Goal: Task Accomplishment & Management: Manage account settings

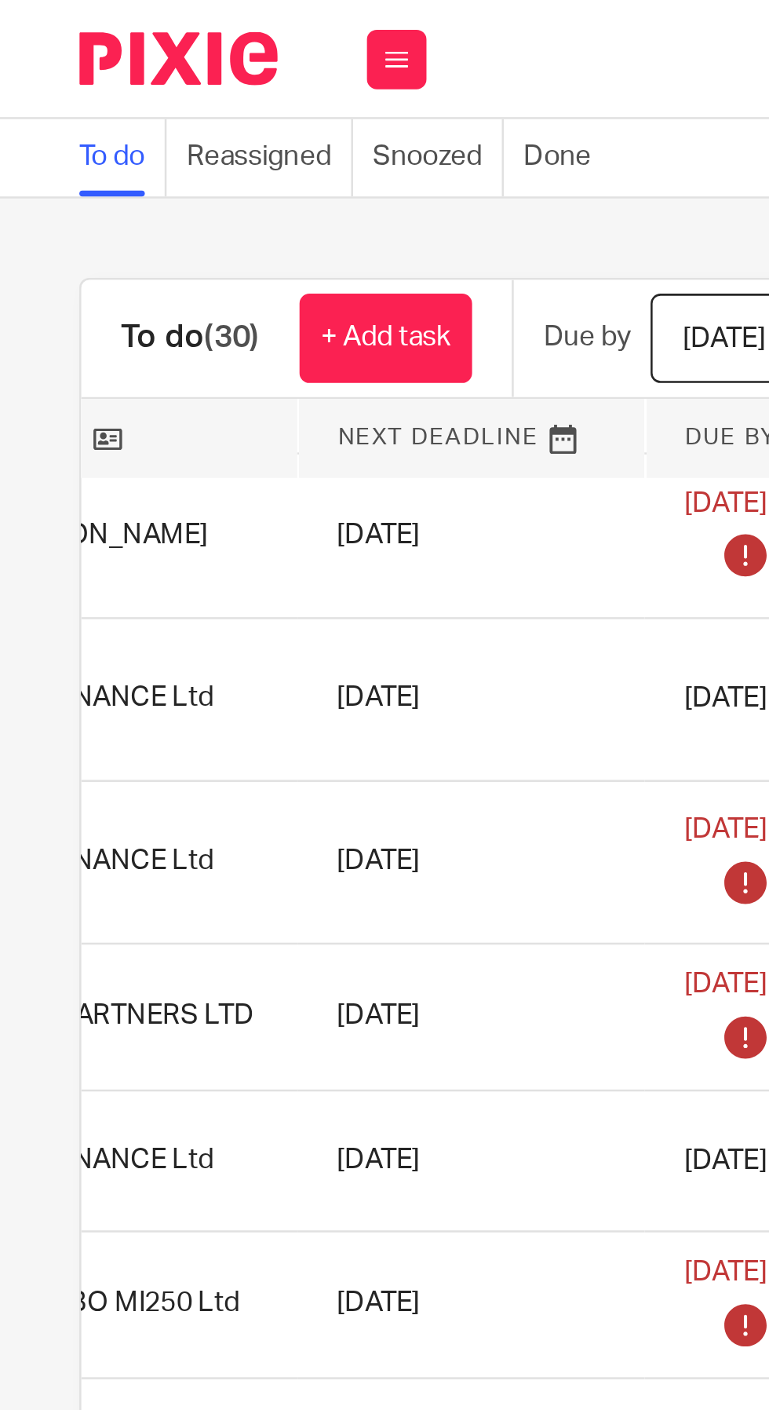
scroll to position [132, 300]
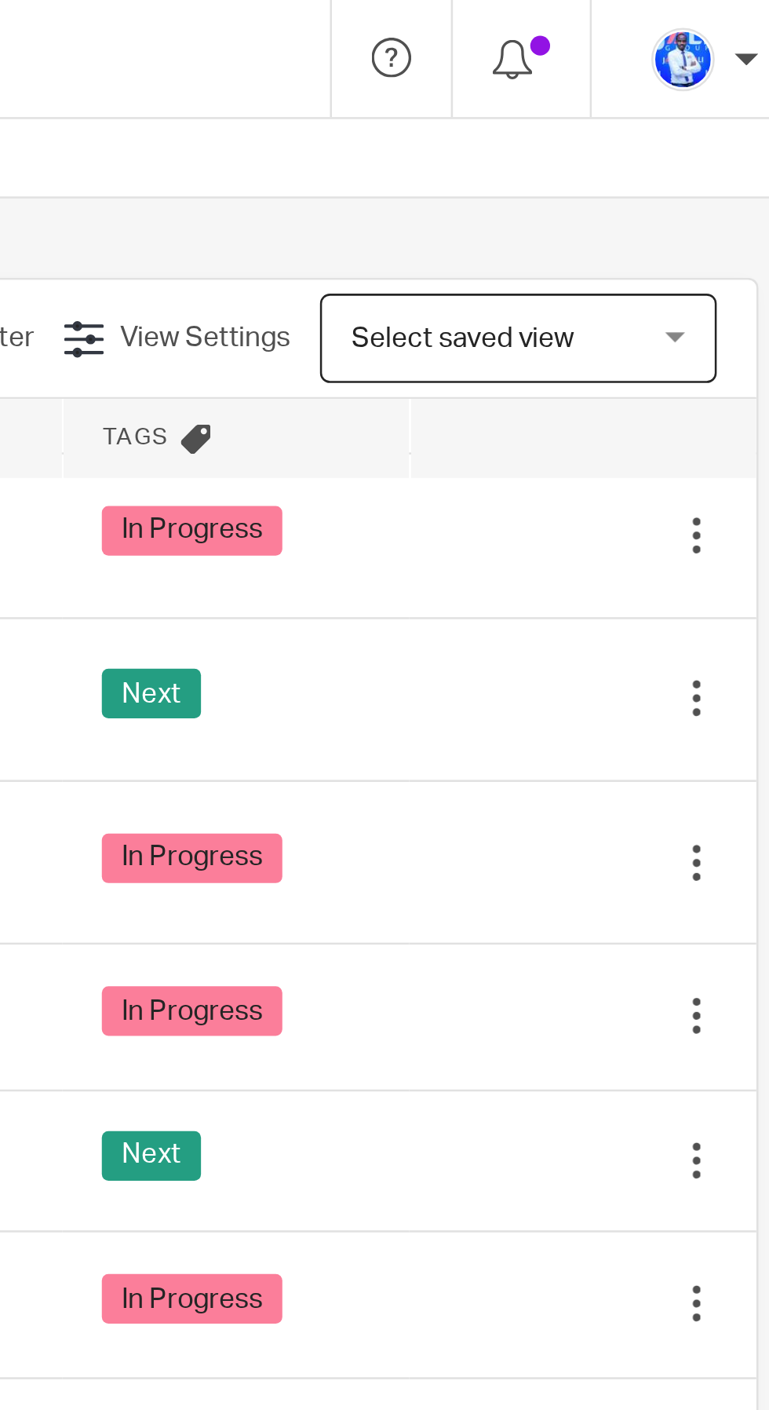
click at [577, 274] on div "Next" at bounding box center [531, 276] width 106 height 24
click at [636, 279] on icon at bounding box center [635, 276] width 16 height 16
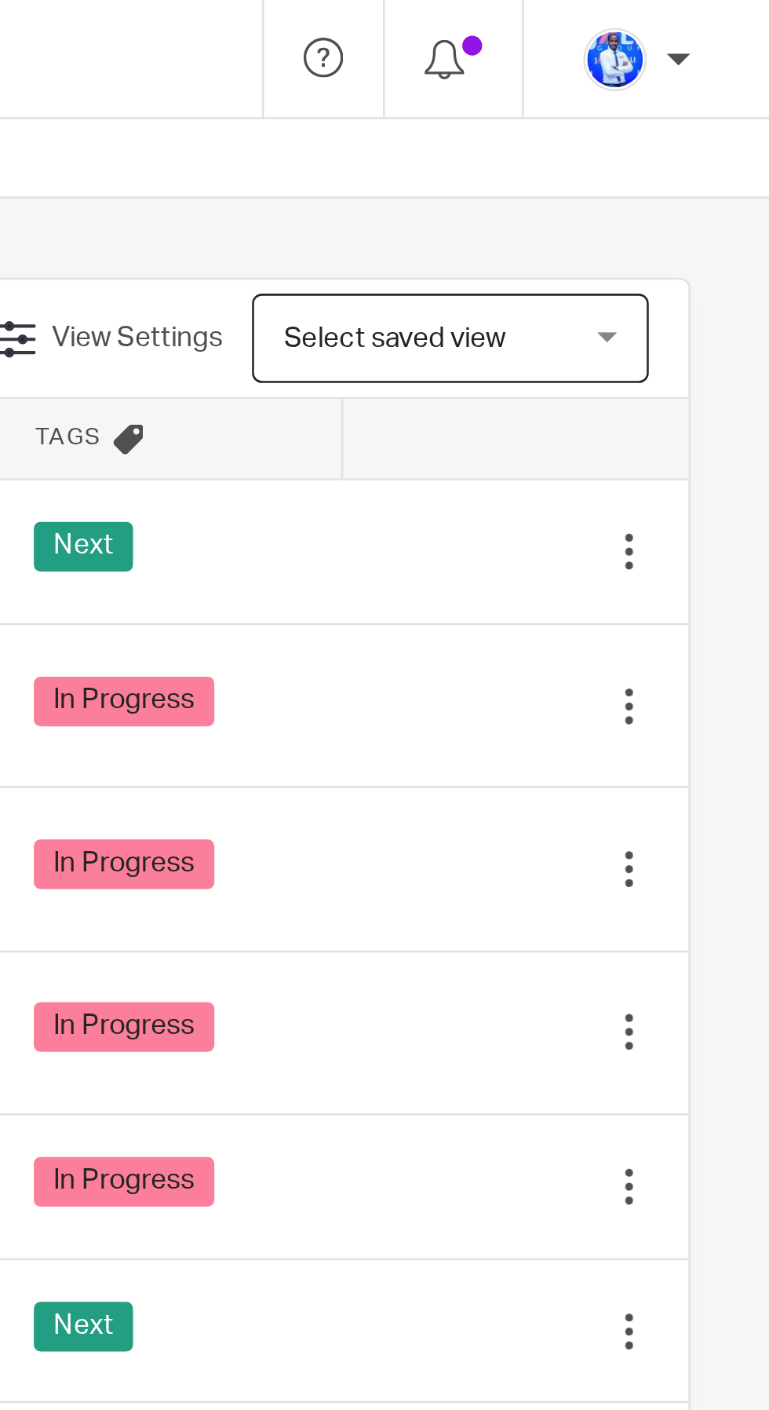
scroll to position [0, 0]
click at [587, 213] on td "Next" at bounding box center [530, 218] width 137 height 58
click at [640, 215] on icon at bounding box center [635, 218] width 16 height 16
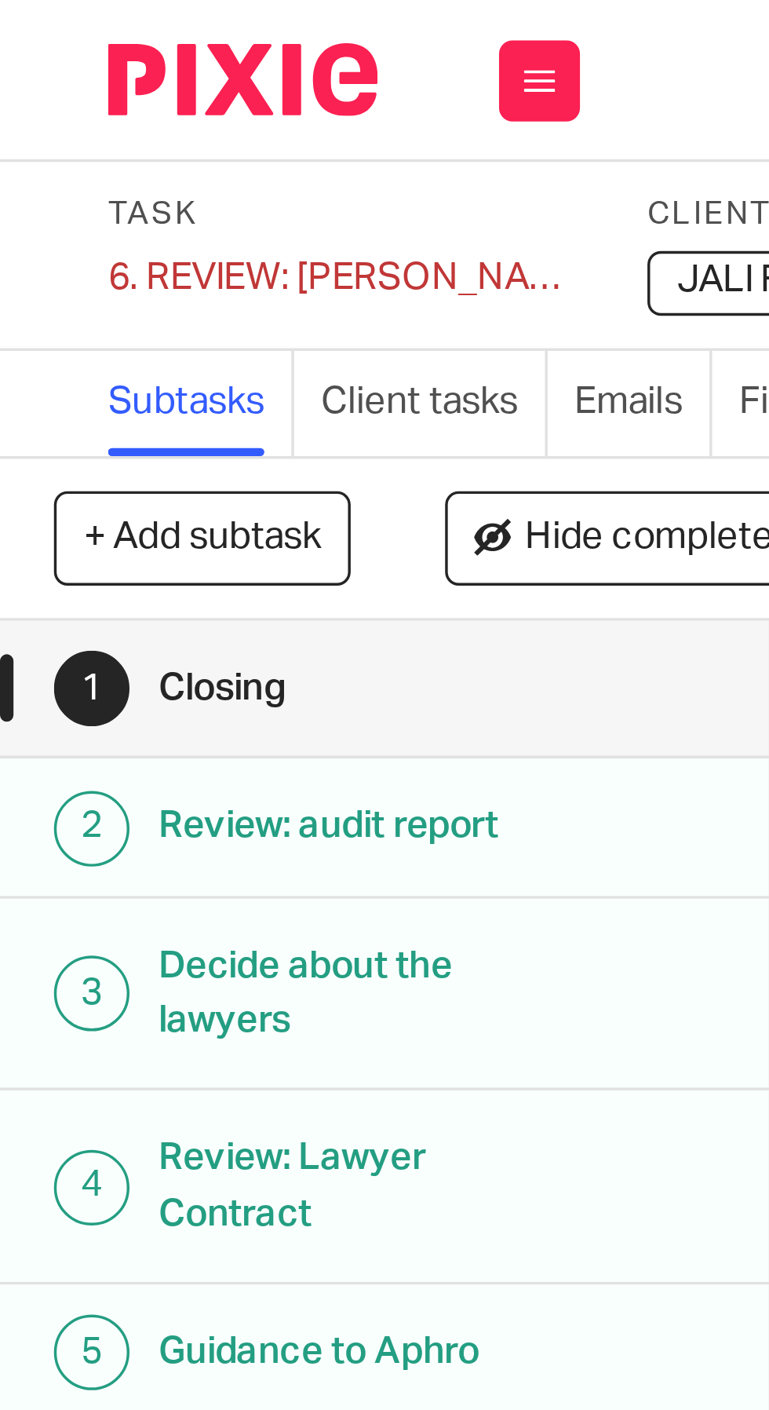
click at [59, 82] on div "6. REVIEW: [PERSON_NAME] file Save 6. REVIEW: [PERSON_NAME] file" at bounding box center [99, 81] width 137 height 16
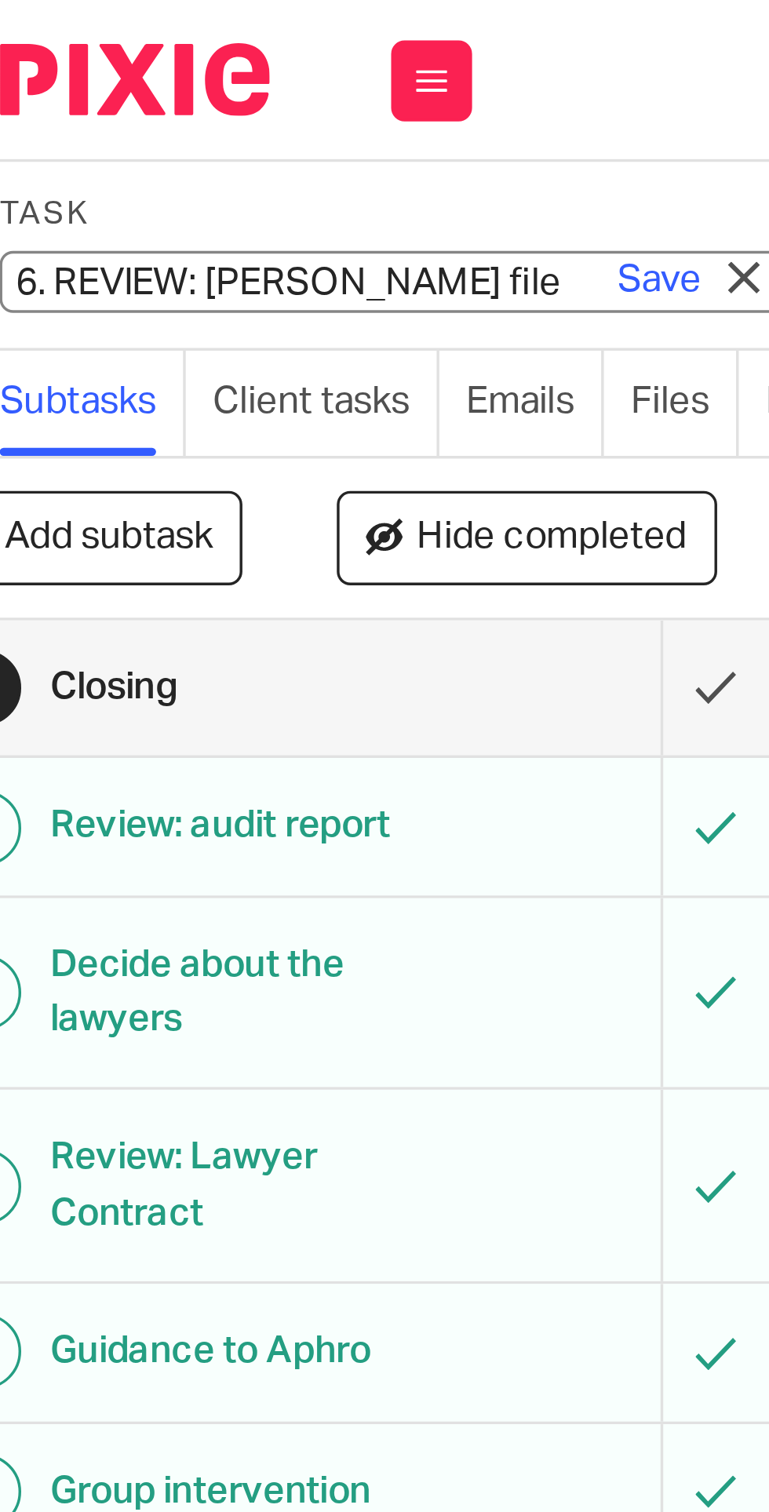
click at [86, 79] on input "6. REVIEW: [PERSON_NAME] file" at bounding box center [146, 82] width 230 height 18
click at [87, 82] on input "6. REVIEW: [PERSON_NAME] file" at bounding box center [146, 82] width 230 height 18
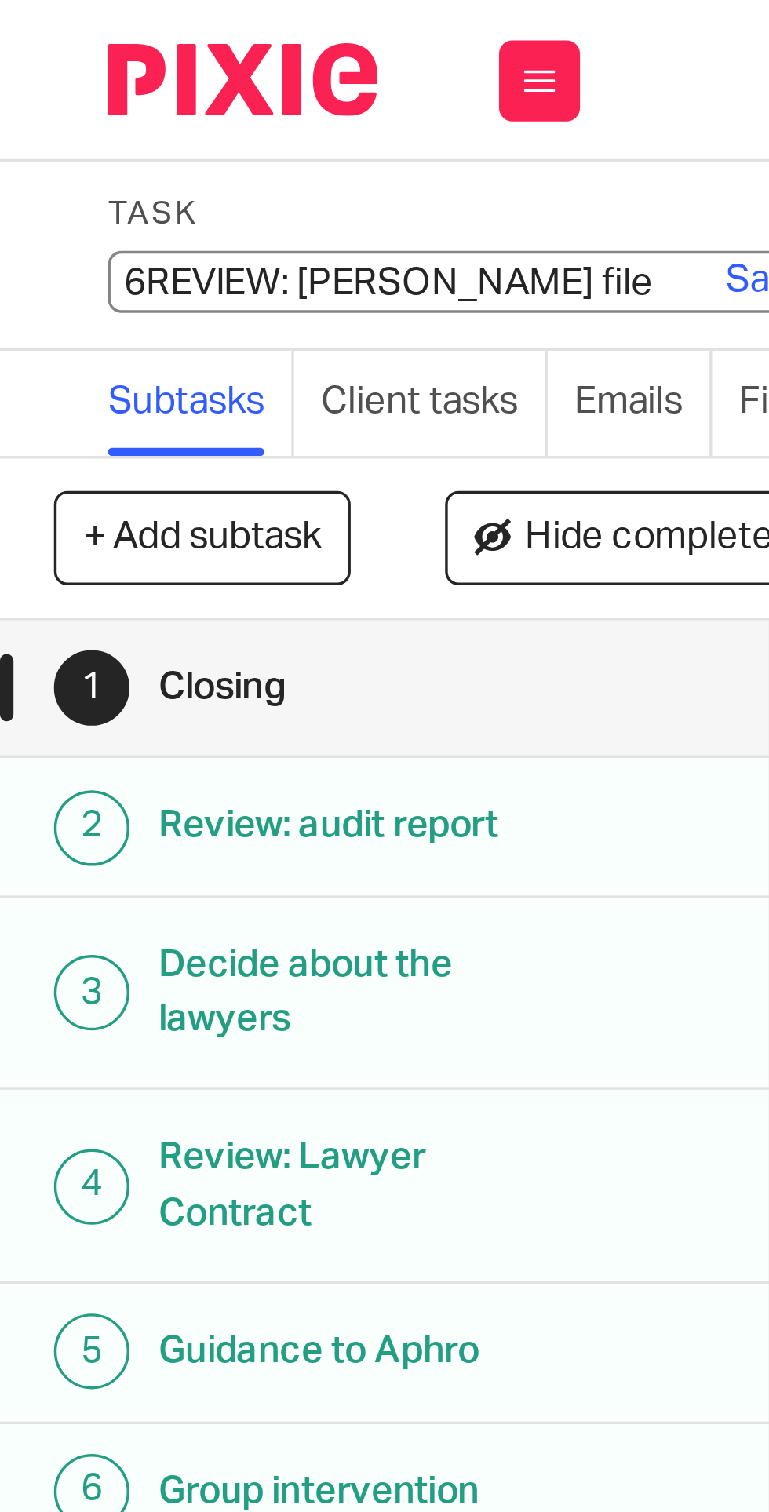
type input "REVIEW: [PERSON_NAME] file"
click at [213, 80] on link "Save" at bounding box center [223, 82] width 24 height 16
